Goal: Communication & Community: Answer question/provide support

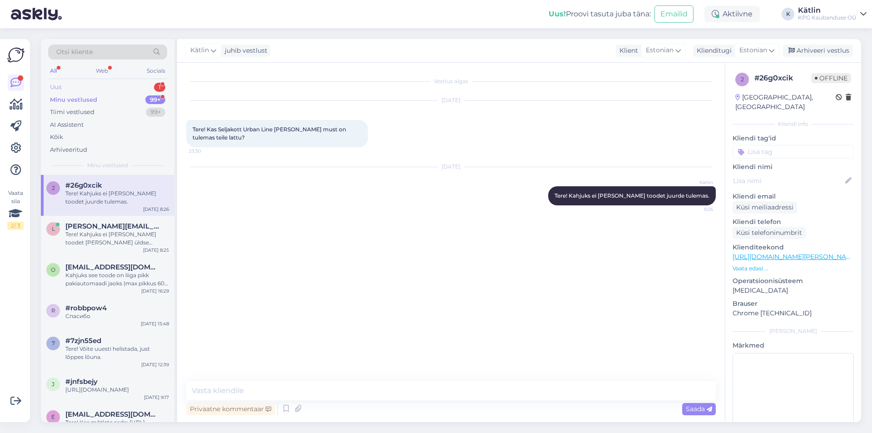
click at [74, 84] on div "Uus 1" at bounding box center [107, 87] width 119 height 13
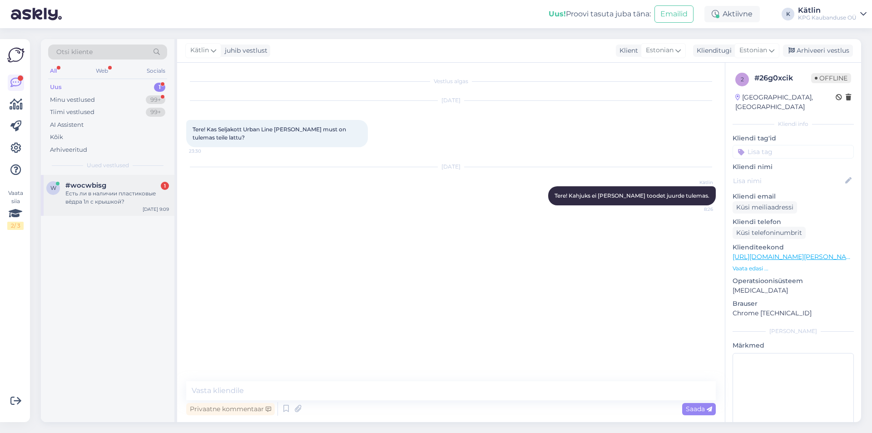
click at [120, 188] on div "#wocwbisg 1" at bounding box center [117, 185] width 104 height 8
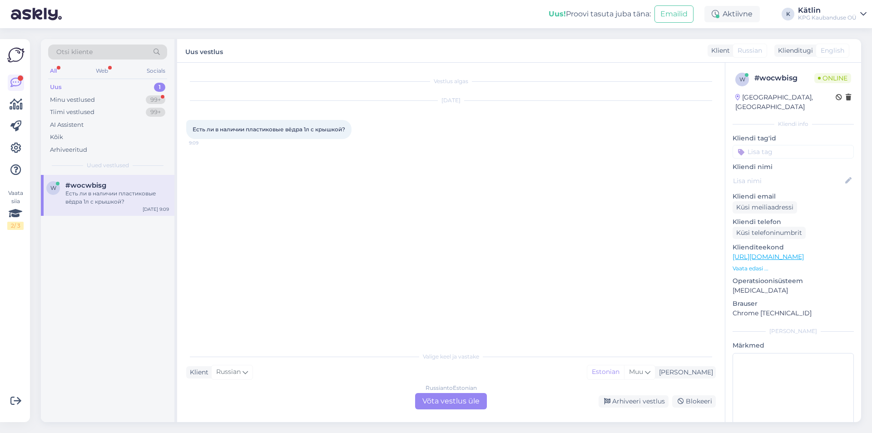
click at [442, 411] on div "Vestlus algas [DATE] Есть ли в наличии пластиковые вёдра 1л с крышкой? 9:09 Val…" at bounding box center [451, 242] width 548 height 359
click at [439, 402] on div "Russian to Estonian Võta vestlus üle" at bounding box center [451, 401] width 72 height 16
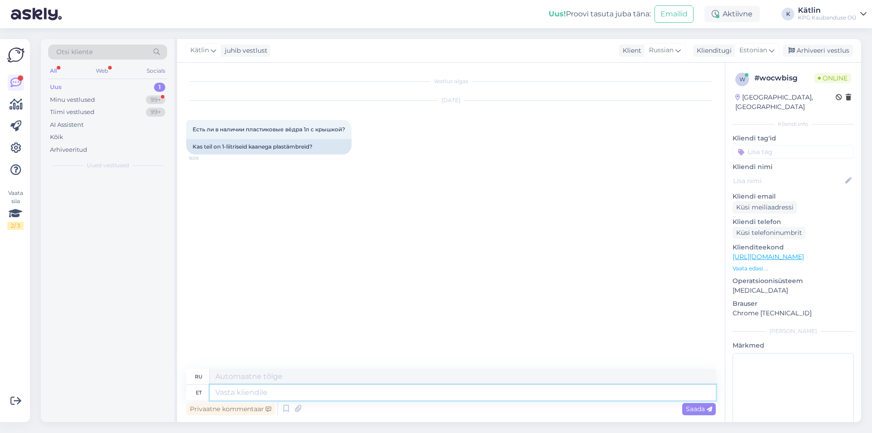
click at [438, 398] on textarea at bounding box center [463, 392] width 506 height 15
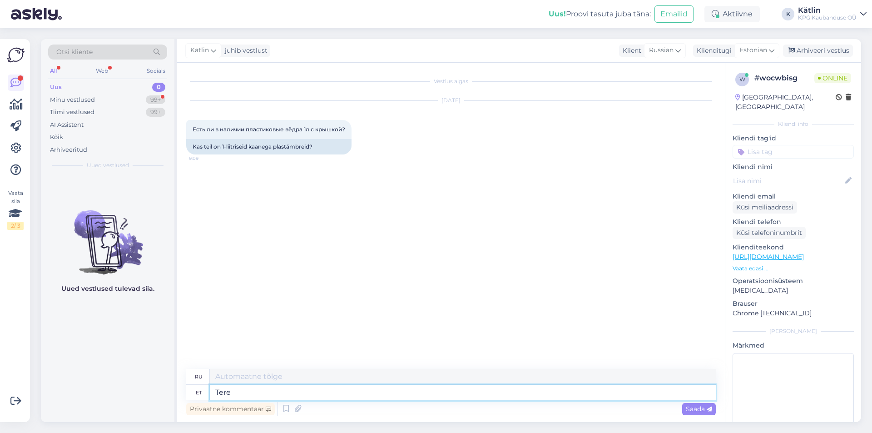
type textarea "Tere!"
type textarea "Привет!"
paste textarea "[URL][DOMAIN_NAME]"
type textarea "[URL][DOMAIN_NAME]"
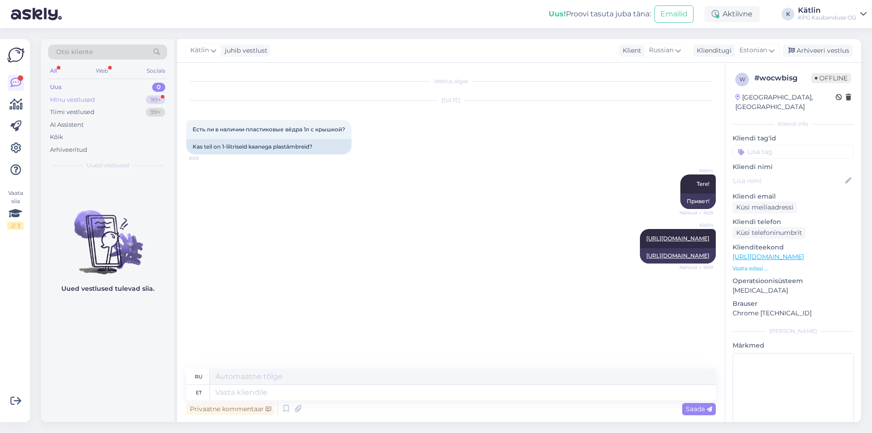
click at [76, 99] on div "Minu vestlused" at bounding box center [72, 99] width 45 height 9
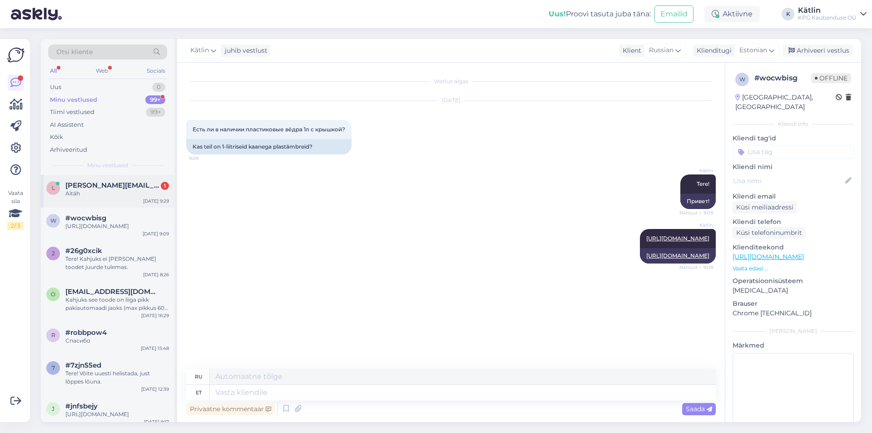
click at [109, 194] on div "Aitäh" at bounding box center [117, 193] width 104 height 8
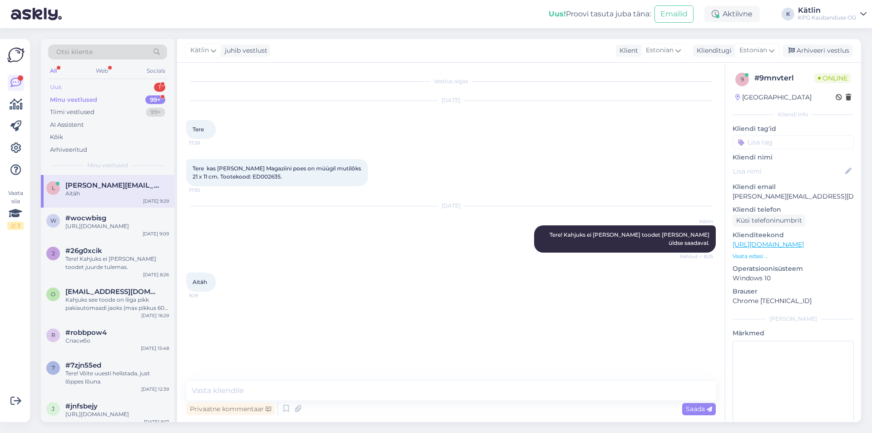
click at [99, 85] on div "Uus 1" at bounding box center [107, 87] width 119 height 13
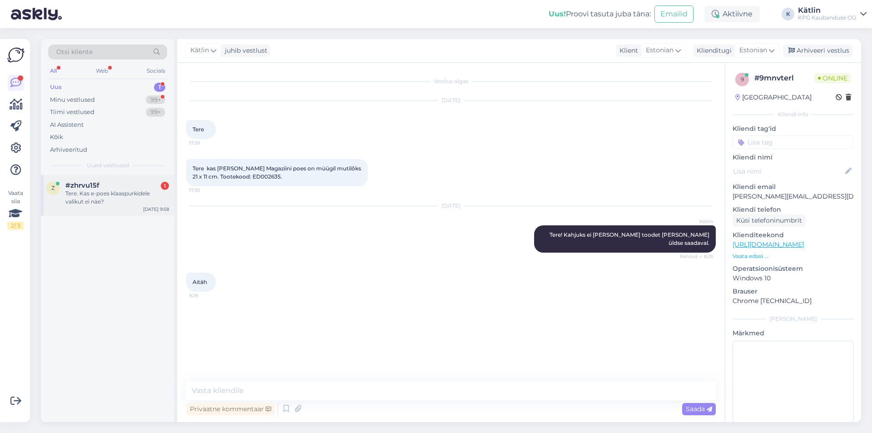
click at [91, 178] on div "z #zhrvu15f 1 Tere. Kas e-poes klaaspurkidele valikut ei näe? [DATE] 9:58" at bounding box center [108, 195] width 134 height 41
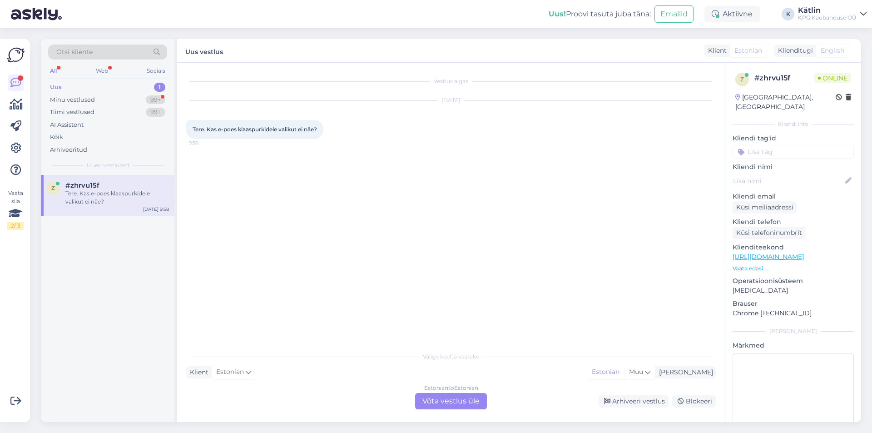
click at [439, 403] on div "Estonian to Estonian Võta vestlus üle" at bounding box center [451, 401] width 72 height 16
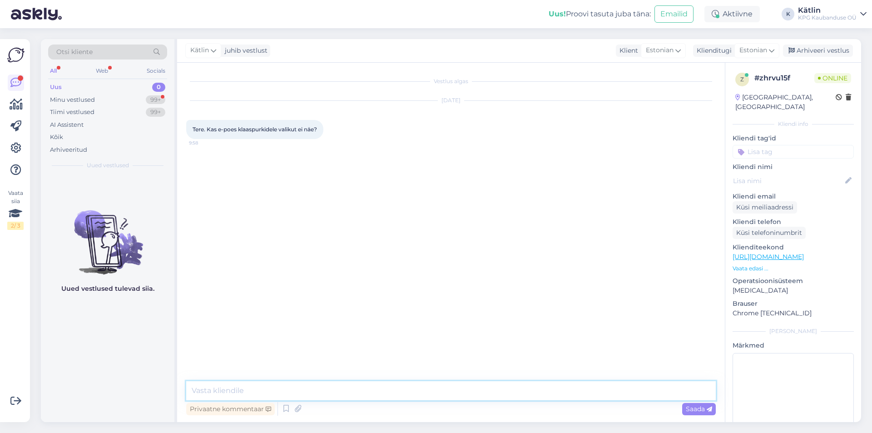
click at [405, 387] on textarea at bounding box center [451, 390] width 530 height 19
paste textarea "[URL][DOMAIN_NAME]"
click at [474, 389] on textarea "Tere! Kahjuks mitte, klaaspurkide valik on meil kauplustes koha peal saadaval. …" at bounding box center [451, 390] width 530 height 19
type textarea "Tere! Kahjuks mitte, klaaspurkide valik on meil kauplustes koha peal saadaval. …"
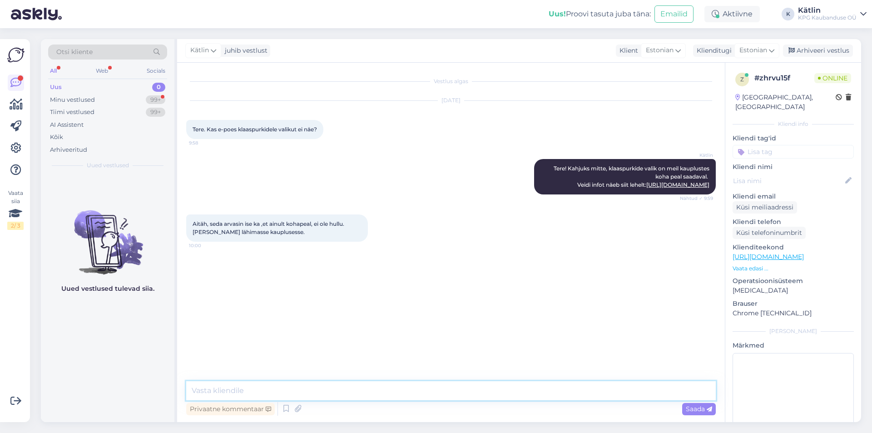
click at [233, 387] on textarea at bounding box center [451, 390] width 530 height 19
click at [726, 16] on div "Aktiivne" at bounding box center [732, 14] width 55 height 16
click at [681, 55] on button "15 minutit" at bounding box center [677, 56] width 39 height 10
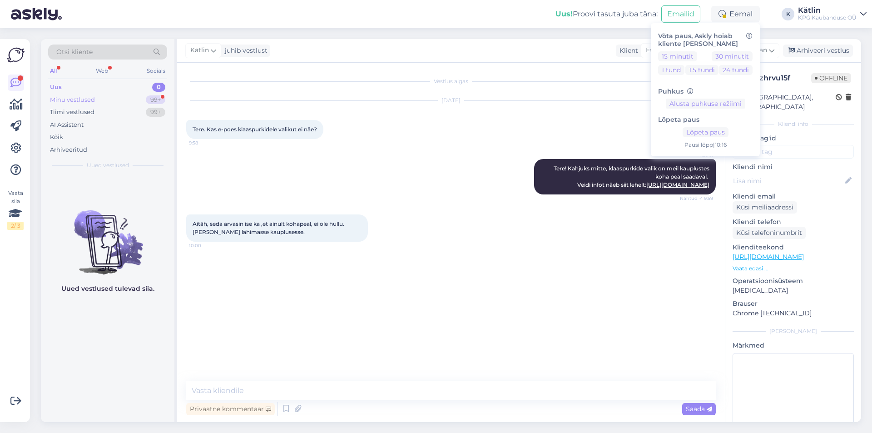
click at [88, 97] on div "Minu vestlused" at bounding box center [72, 99] width 45 height 9
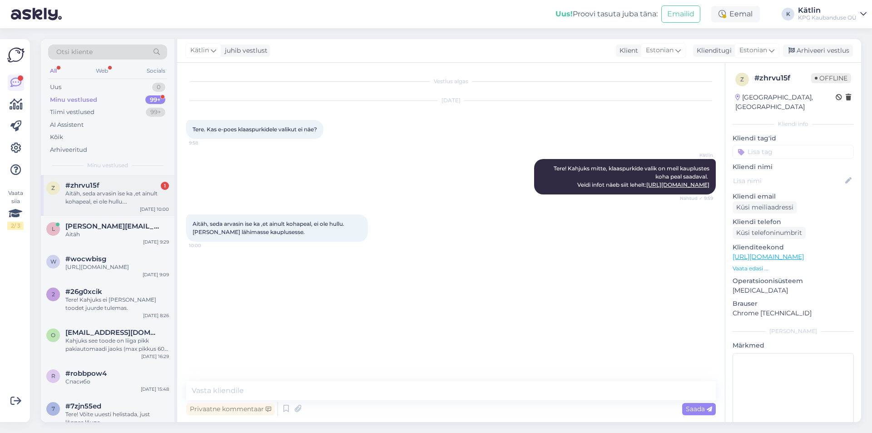
click at [91, 192] on div "Aitäh, seda arvasin ise ka ,et ainult kohapeal, ei ole hullu. [PERSON_NAME] läh…" at bounding box center [117, 197] width 104 height 16
